Goal: Task Accomplishment & Management: Use online tool/utility

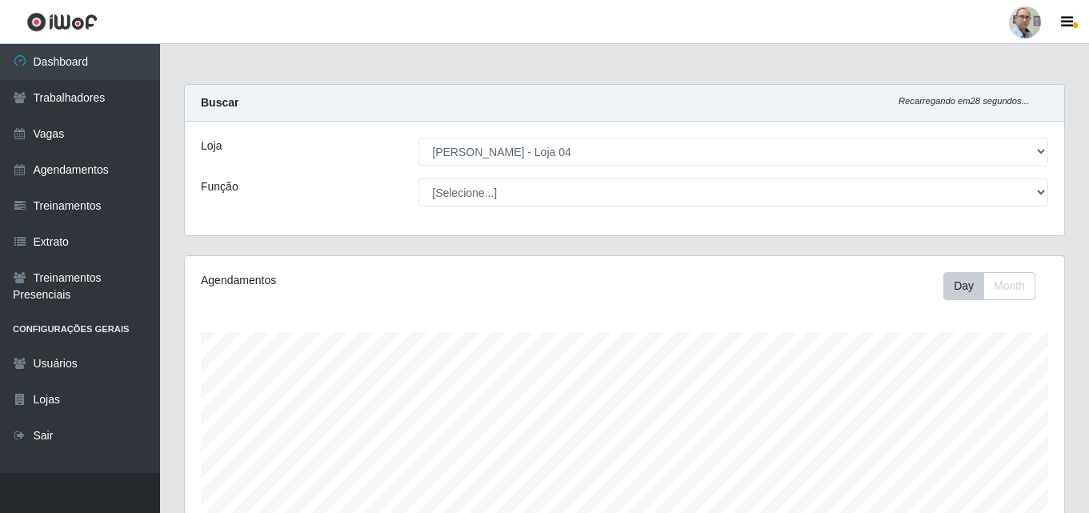
select select "251"
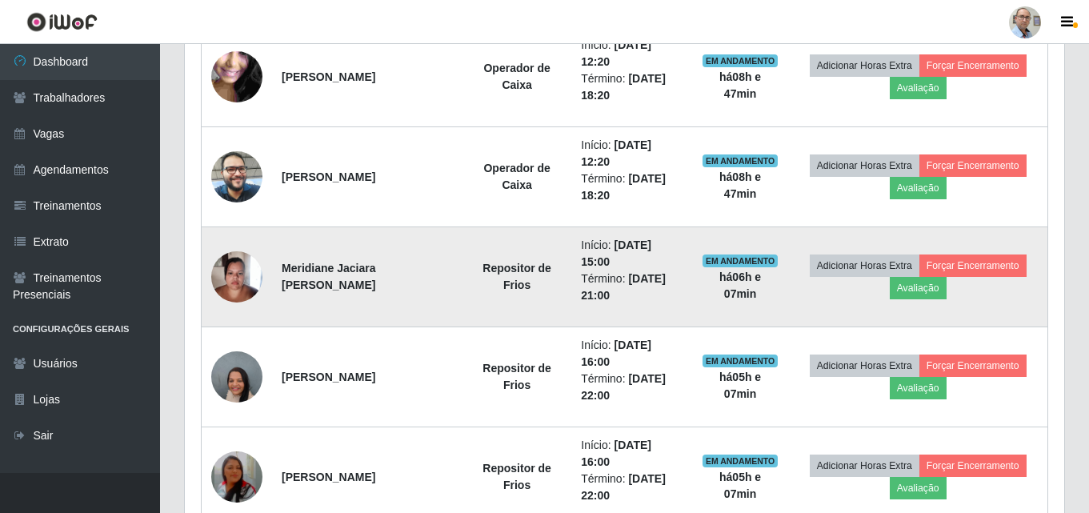
scroll to position [865, 0]
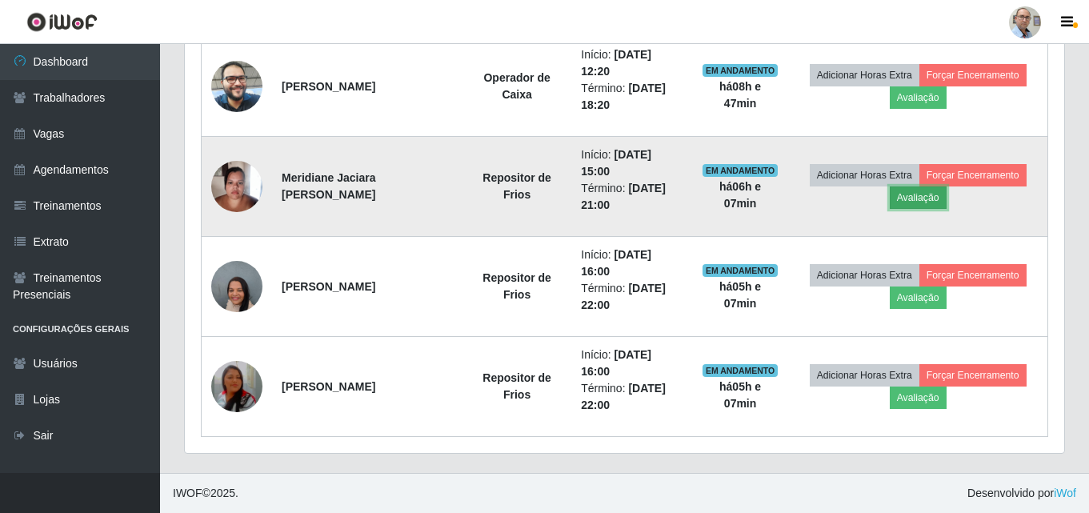
click at [937, 198] on button "Avaliação" at bounding box center [917, 197] width 57 height 22
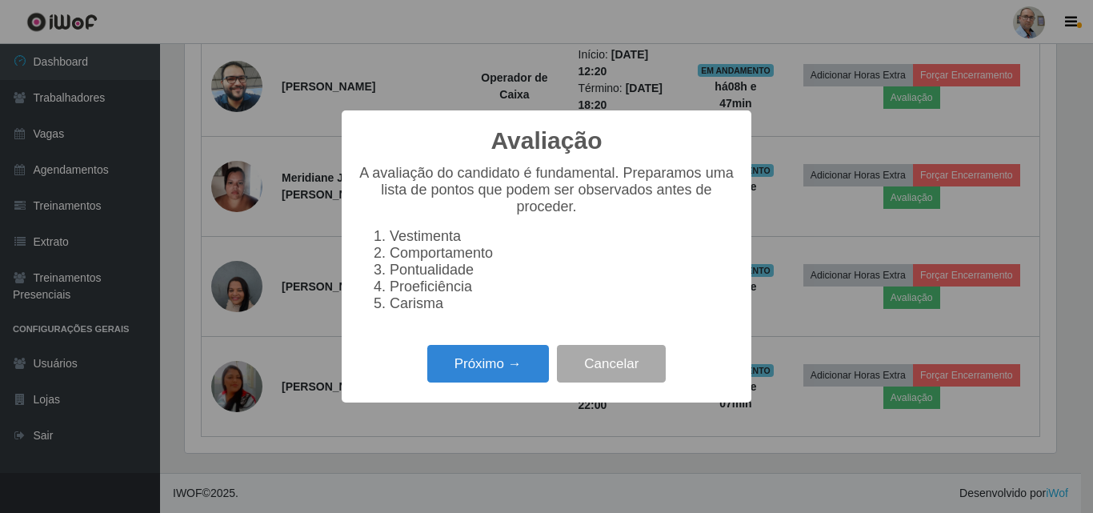
click at [774, 180] on div "Avaliação × A avaliação do candidato é fundamental. Preparamos uma lista de pon…" at bounding box center [546, 256] width 1093 height 513
click at [845, 226] on div "Avaliação × A avaliação do candidato é fundamental. Preparamos uma lista de pon…" at bounding box center [546, 256] width 1093 height 513
click at [588, 369] on button "Cancelar" at bounding box center [611, 364] width 109 height 38
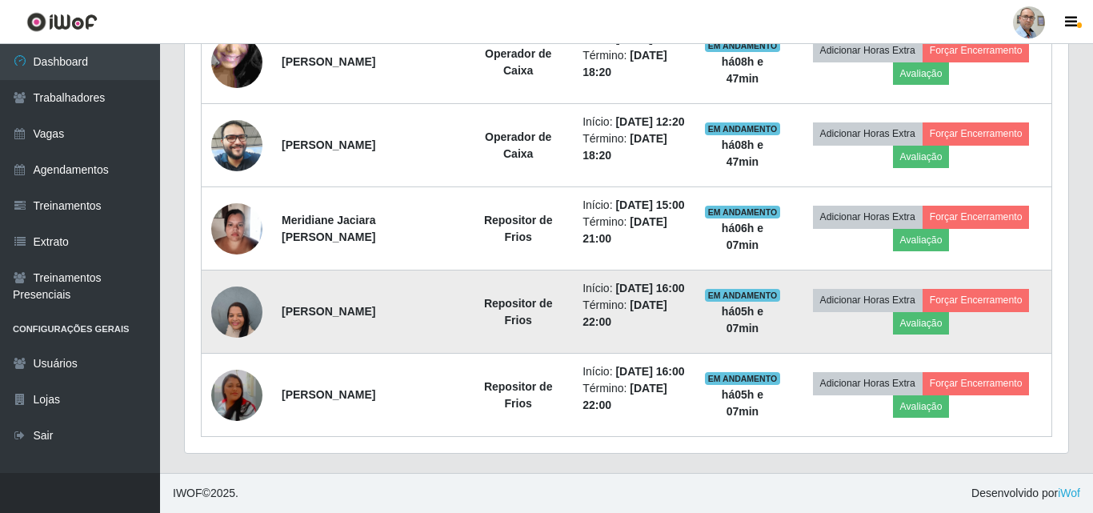
scroll to position [332, 879]
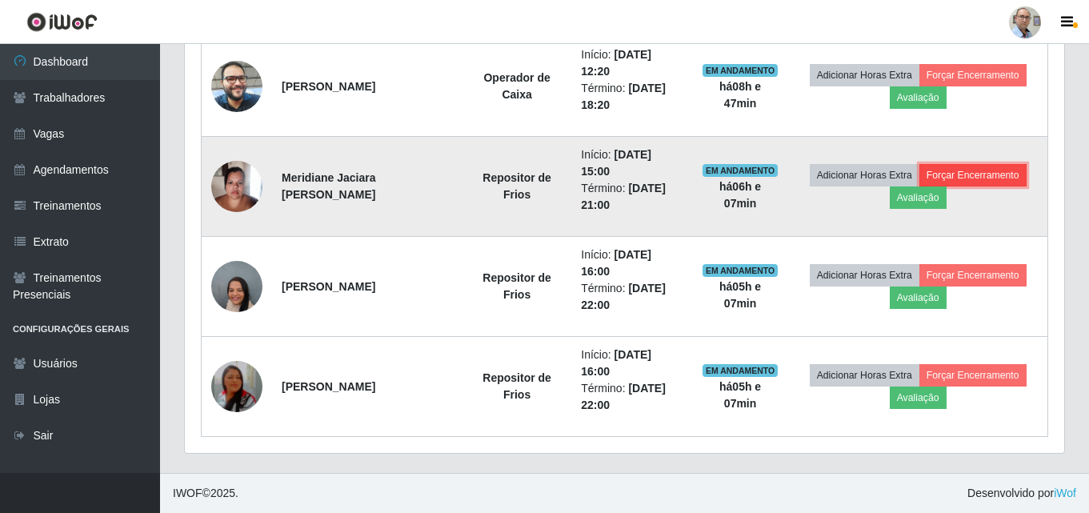
click at [966, 174] on button "Forçar Encerramento" at bounding box center [972, 175] width 107 height 22
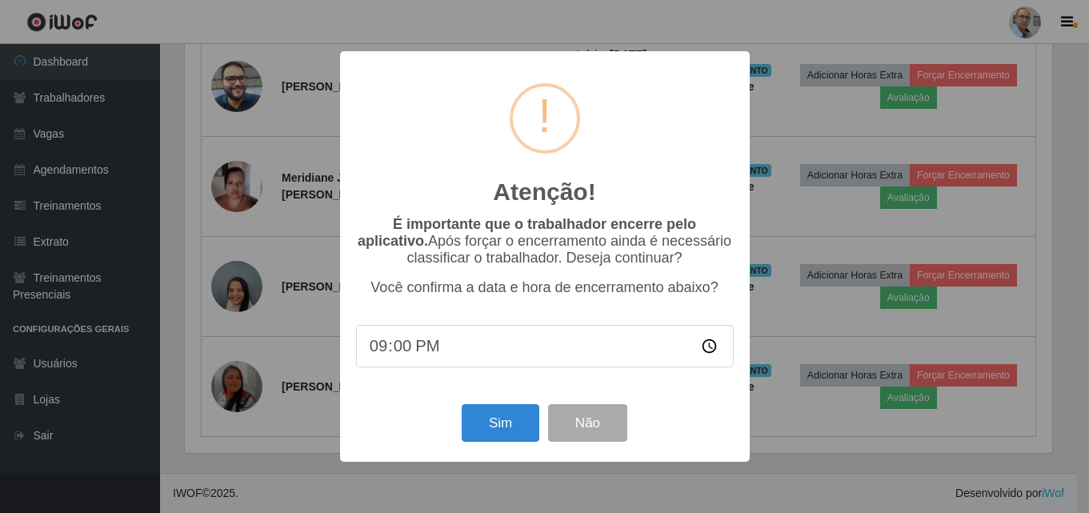
scroll to position [332, 871]
click at [493, 426] on button "Sim" at bounding box center [502, 423] width 78 height 38
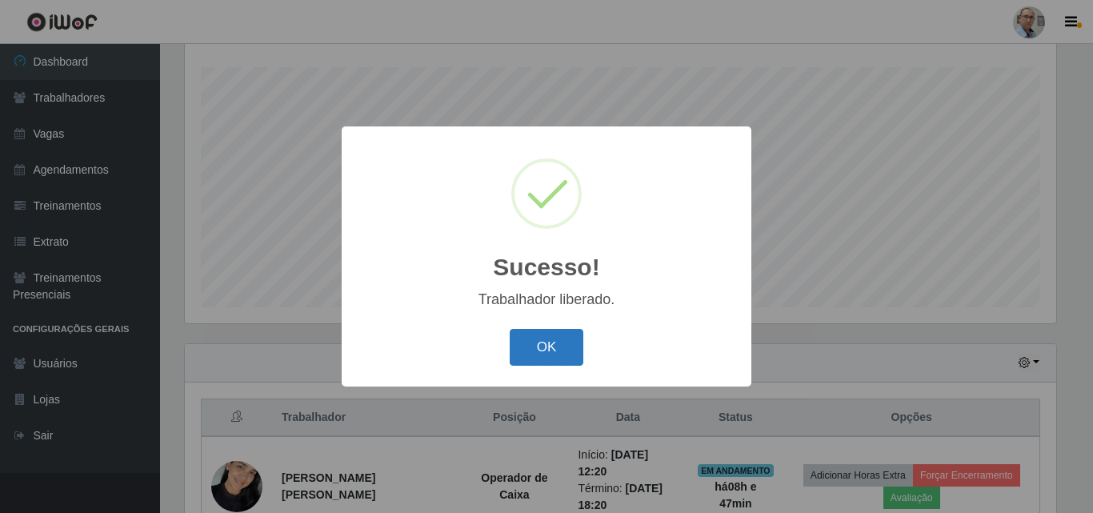
click at [531, 337] on button "OK" at bounding box center [547, 348] width 74 height 38
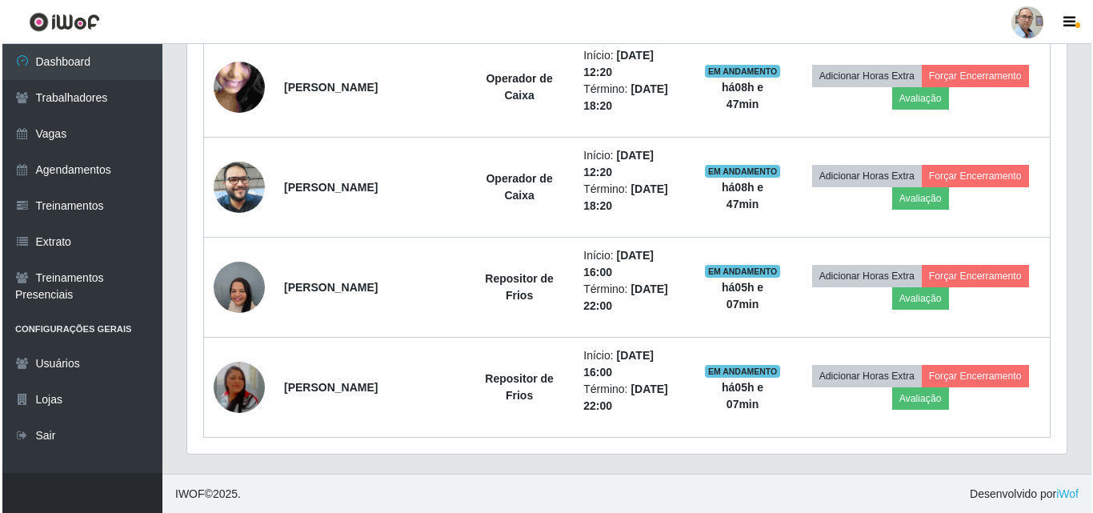
scroll to position [765, 0]
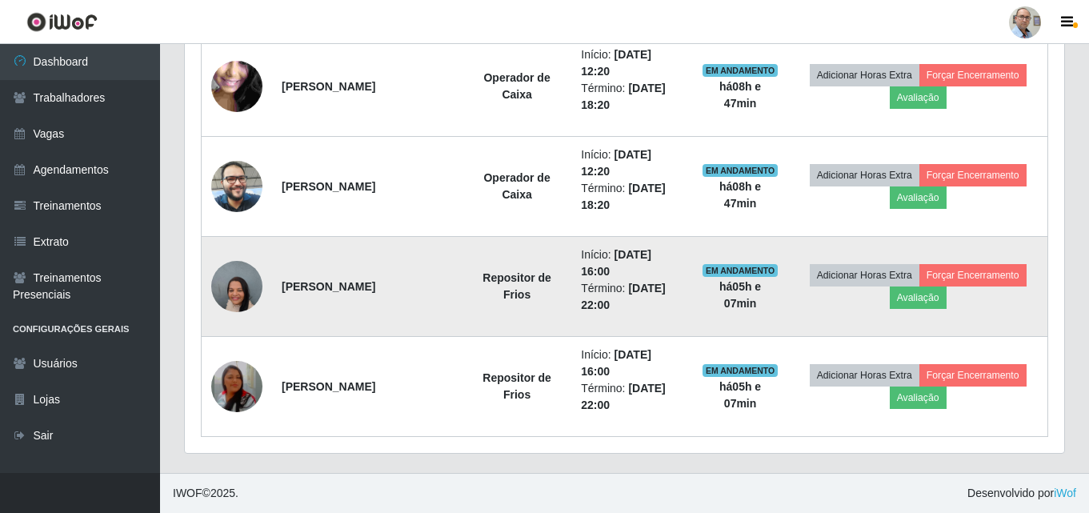
click at [238, 290] on img at bounding box center [236, 286] width 51 height 68
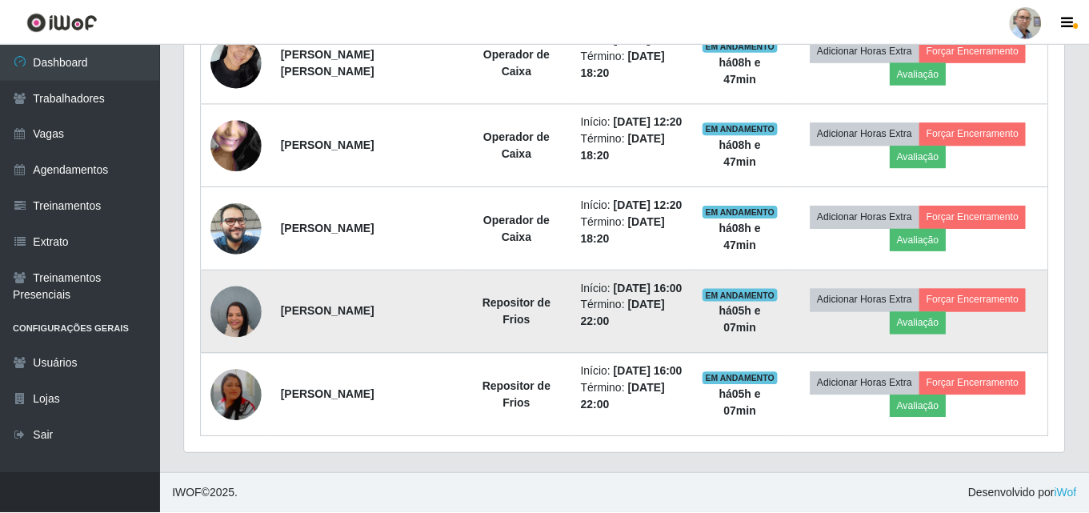
scroll to position [332, 871]
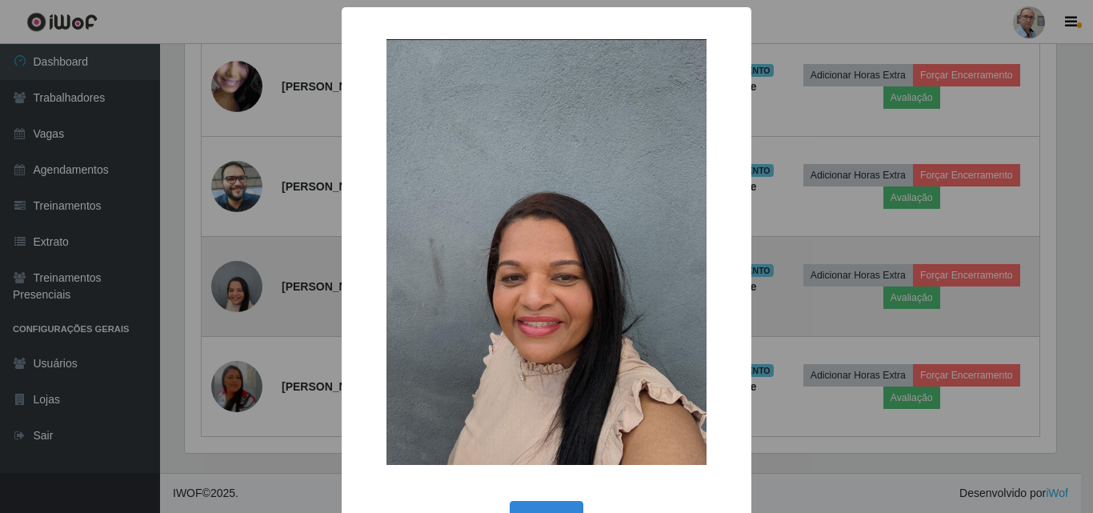
click at [238, 290] on div "× OK Cancel" at bounding box center [546, 256] width 1093 height 513
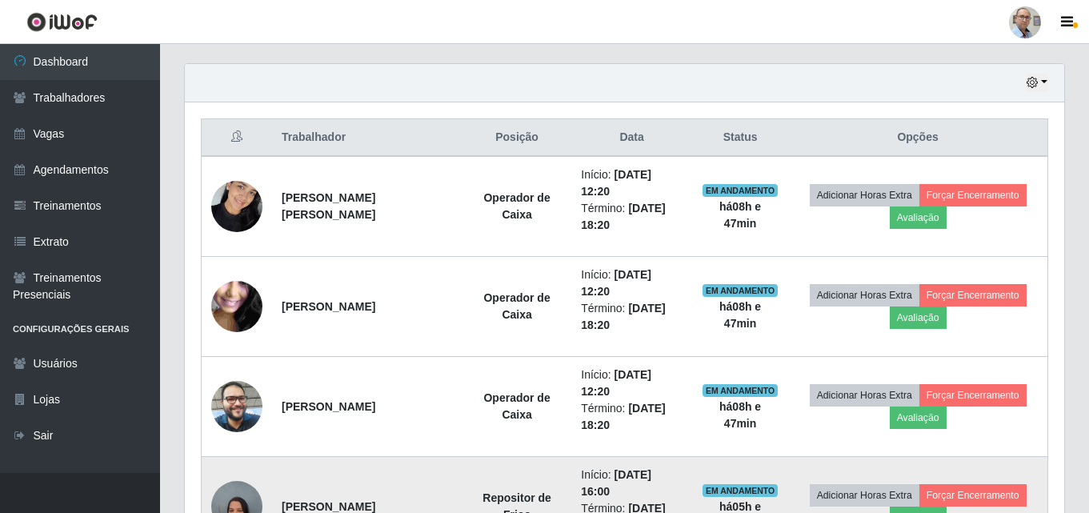
scroll to position [525, 0]
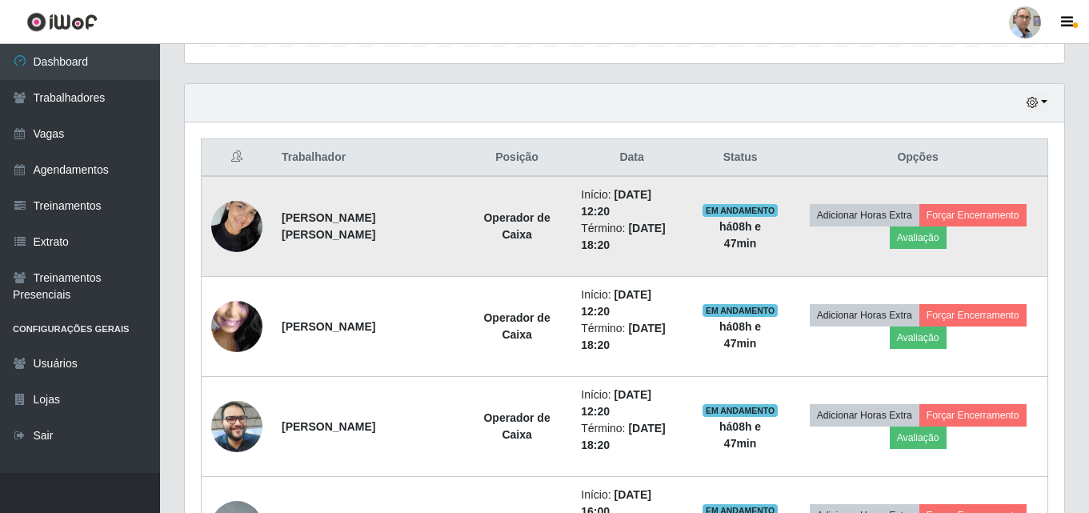
click at [245, 214] on img at bounding box center [236, 226] width 51 height 68
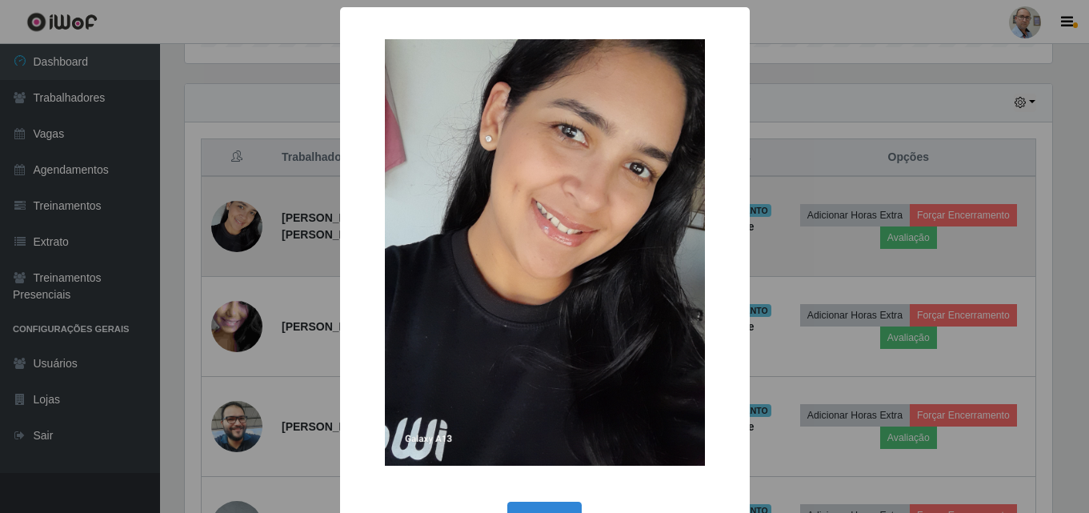
scroll to position [332, 871]
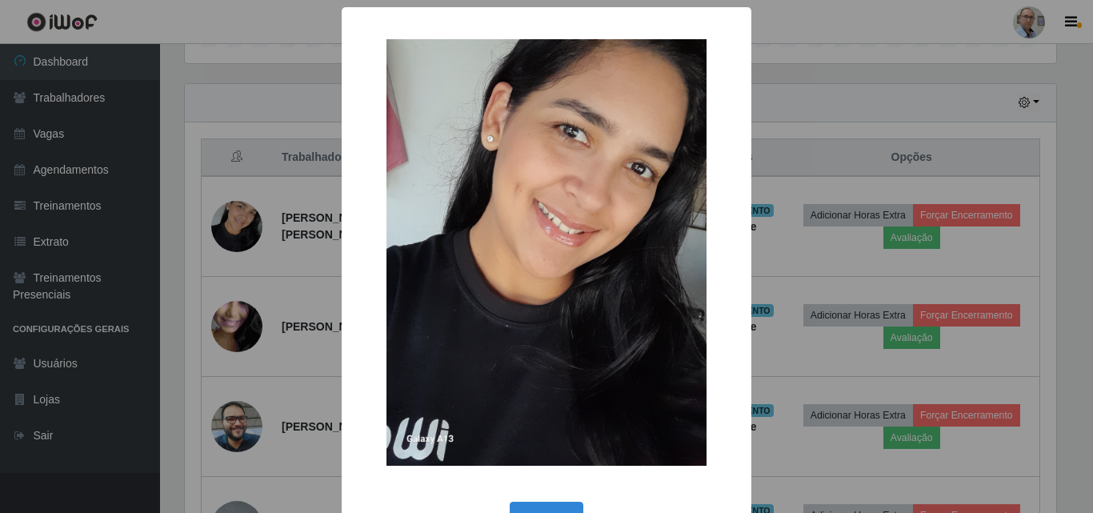
click at [239, 216] on div "× OK Cancel" at bounding box center [546, 256] width 1093 height 513
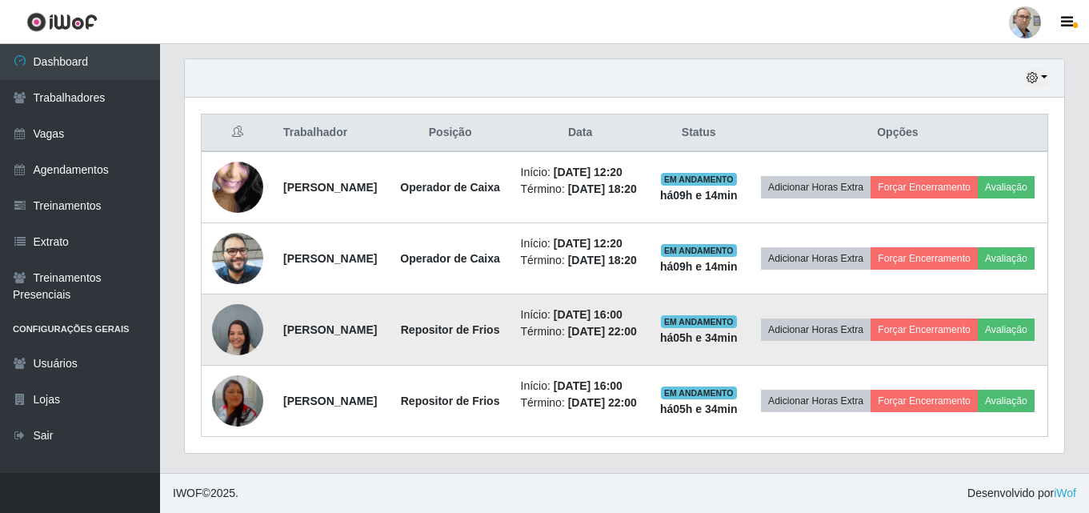
scroll to position [431, 0]
